Goal: Information Seeking & Learning: Stay updated

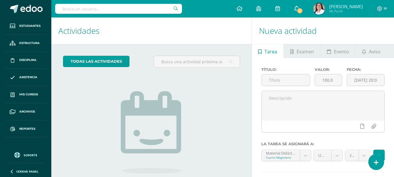
click at [299, 10] on icon at bounding box center [296, 8] width 5 height 5
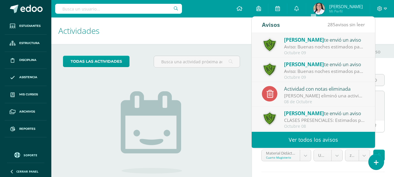
drag, startPoint x: 309, startPoint y: 46, endPoint x: 301, endPoint y: 47, distance: 7.6
click at [306, 47] on div "Aviso: Buenas noches estimados padres de familia, debido a las lluvias [PERSON_…" at bounding box center [324, 46] width 81 height 7
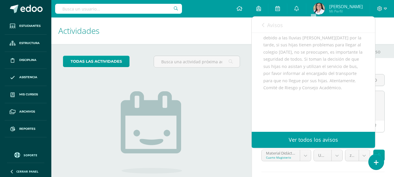
scroll to position [29, 0]
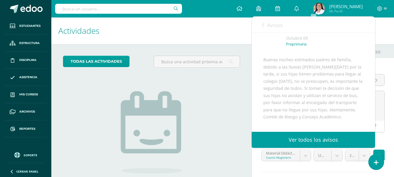
click at [335, 143] on link "Ver todos los avisos" at bounding box center [313, 140] width 123 height 16
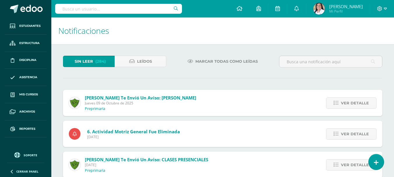
click at [138, 100] on span "[PERSON_NAME] te envió un aviso: [PERSON_NAME]" at bounding box center [140, 98] width 111 height 6
click at [363, 101] on span "Ver detalle" at bounding box center [355, 103] width 28 height 11
